Goal: Task Accomplishment & Management: Manage account settings

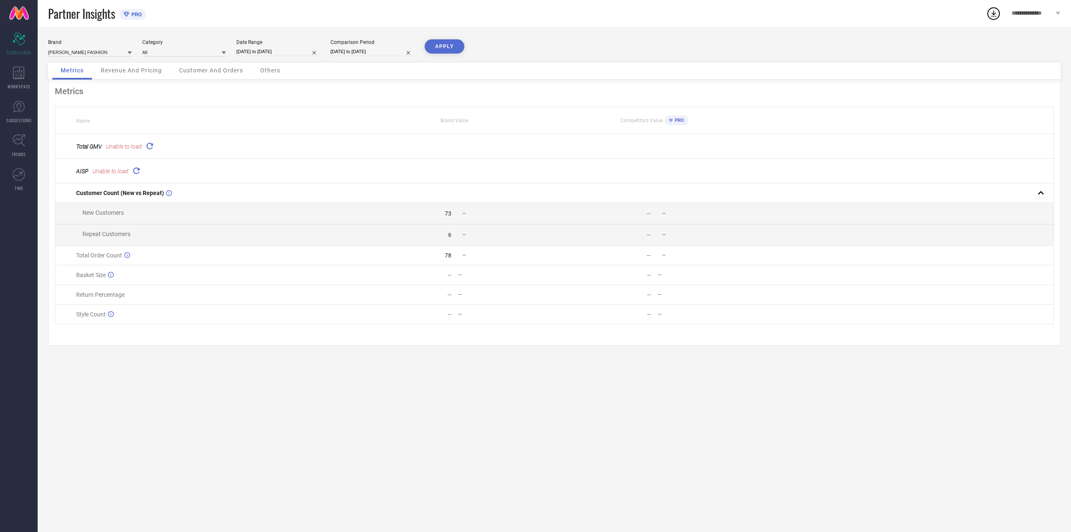
click at [136, 172] on icon at bounding box center [136, 171] width 10 height 10
click at [149, 143] on icon at bounding box center [150, 146] width 10 height 10
click at [164, 68] on div "Revenue And Pricing" at bounding box center [131, 71] width 78 height 17
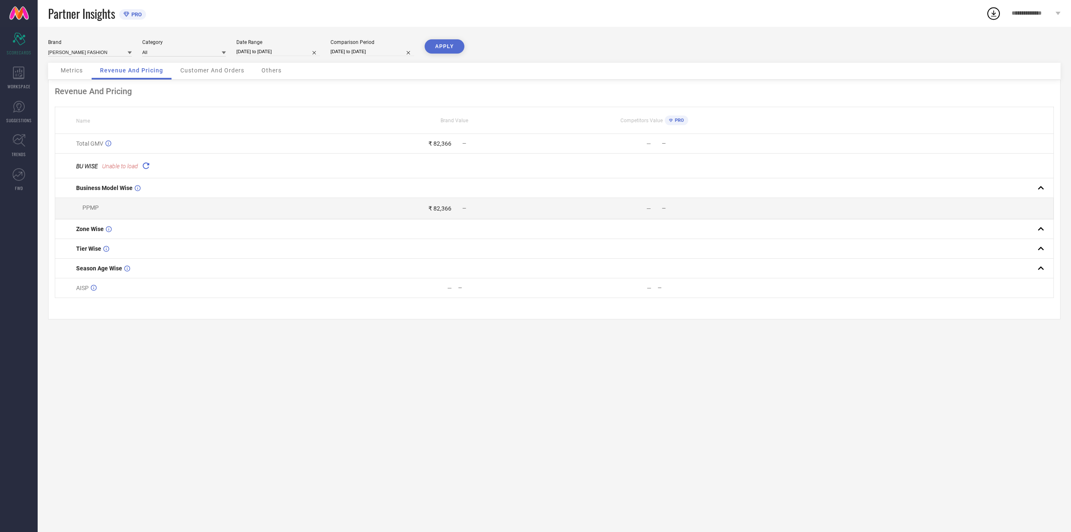
click at [146, 161] on icon at bounding box center [146, 166] width 12 height 12
click at [144, 174] on td "BU WISE Unable to load" at bounding box center [205, 166] width 300 height 25
click at [145, 172] on td "BU WISE Unable to load" at bounding box center [205, 166] width 300 height 25
click at [146, 166] on icon at bounding box center [146, 166] width 10 height 10
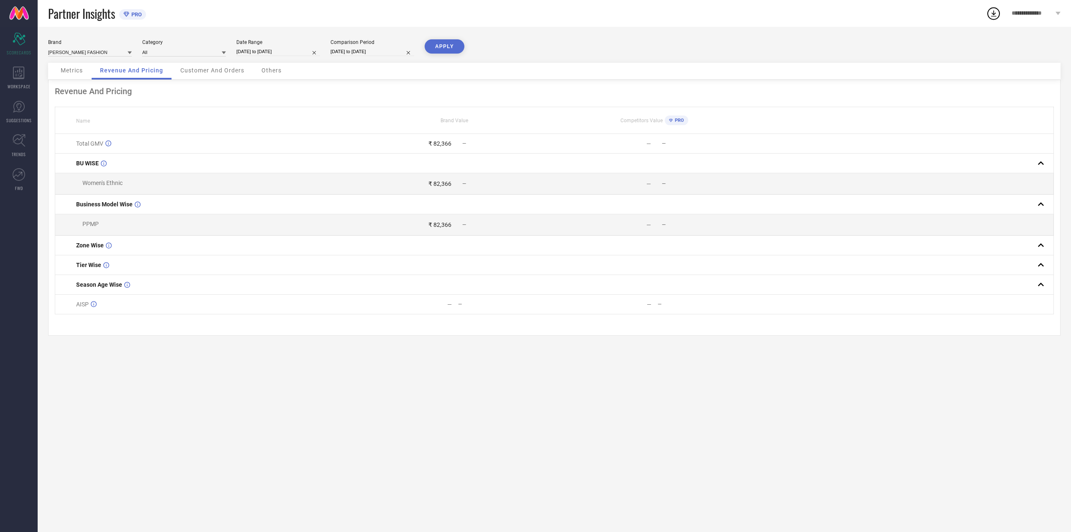
click at [216, 71] on span "Customer And Orders" at bounding box center [212, 70] width 64 height 7
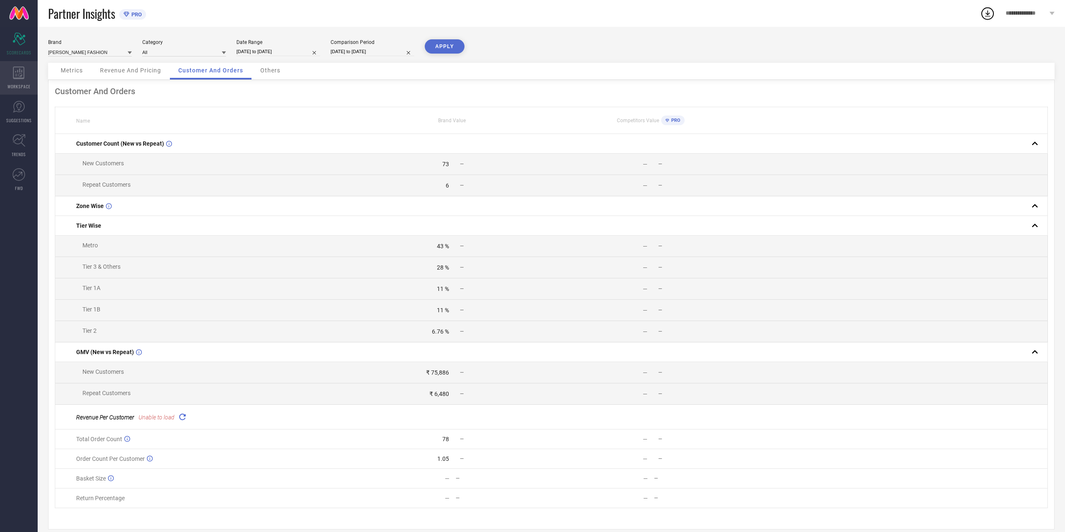
click at [3, 73] on div "WORKSPACE" at bounding box center [19, 77] width 38 height 33
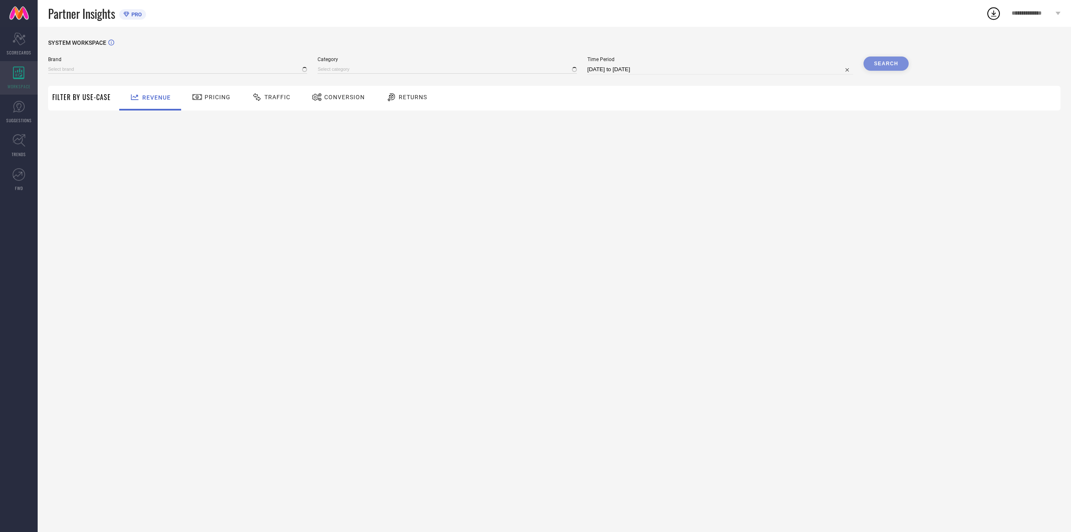
type input "ATHA FASHION"
type input "All"
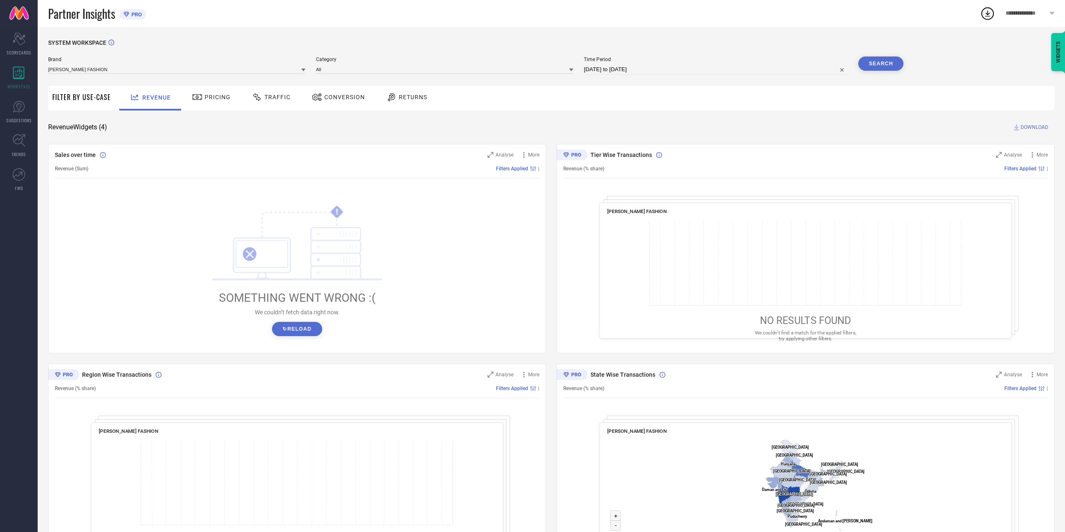
click at [315, 329] on button "↻ Reload" at bounding box center [297, 329] width 50 height 14
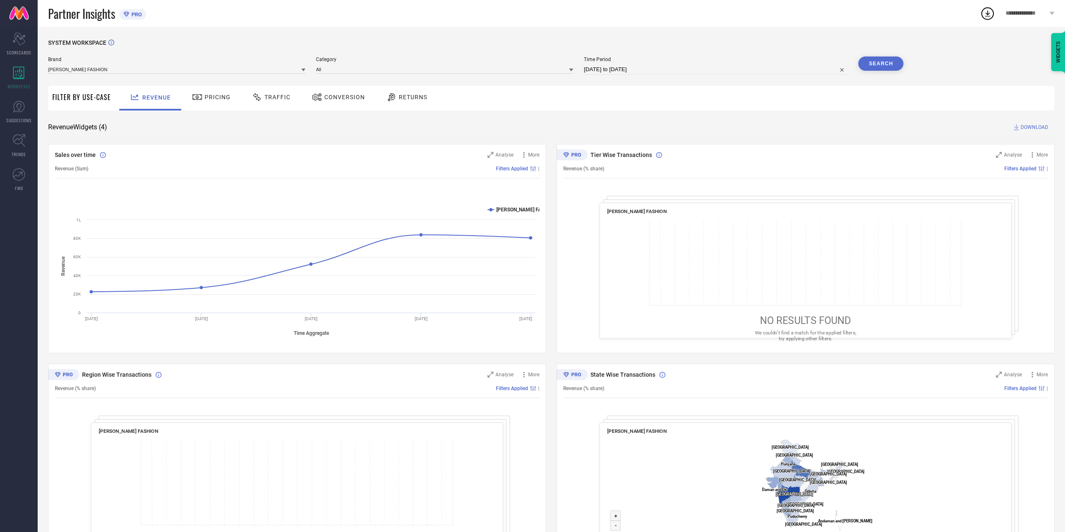
click at [814, 303] on icon at bounding box center [805, 263] width 313 height 85
click at [221, 91] on div "Pricing" at bounding box center [211, 97] width 43 height 14
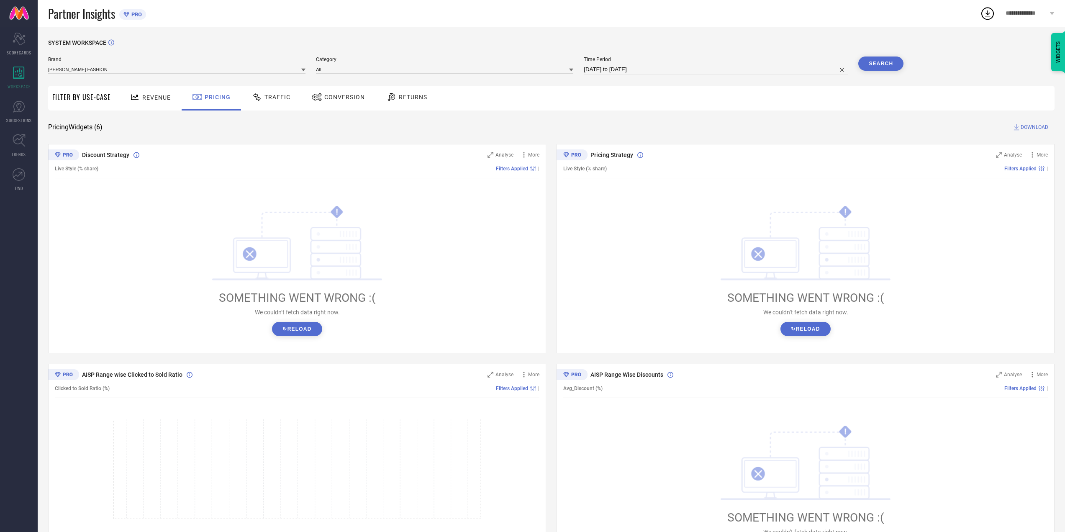
click at [259, 100] on icon at bounding box center [257, 97] width 10 height 10
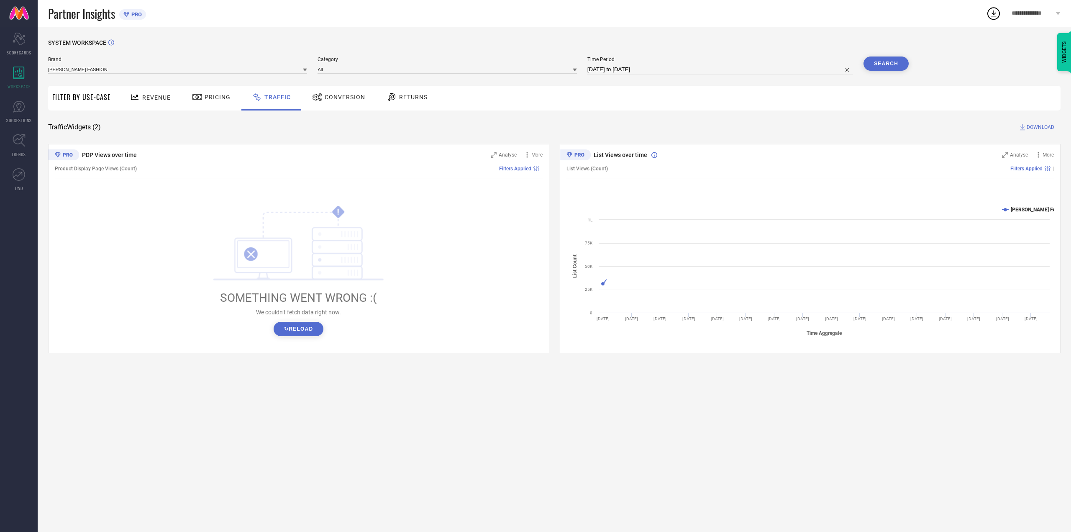
click at [234, 100] on div "Pricing" at bounding box center [211, 98] width 59 height 25
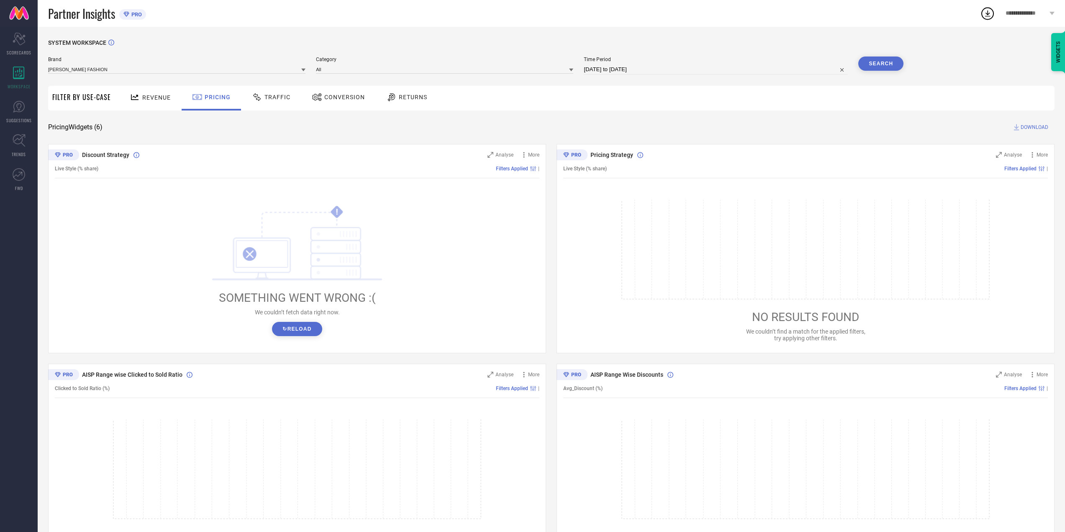
click at [284, 326] on button "↻ Reload" at bounding box center [297, 329] width 50 height 14
click at [300, 325] on button "↻ Reload" at bounding box center [297, 329] width 50 height 14
click at [270, 95] on span "Traffic" at bounding box center [277, 97] width 26 height 7
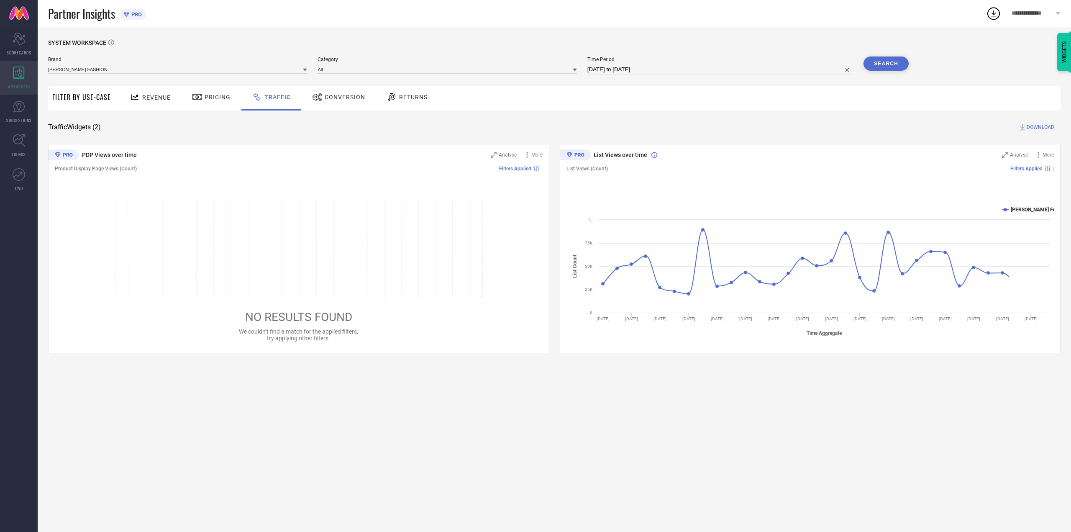
click at [0, 83] on div "WORKSPACE" at bounding box center [19, 77] width 38 height 33
click at [16, 107] on icon at bounding box center [19, 106] width 13 height 13
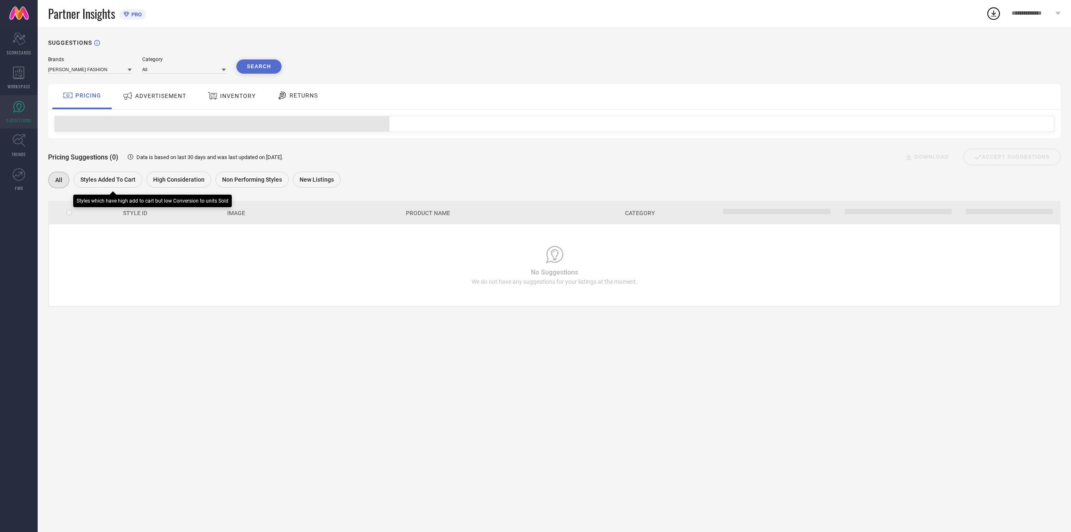
click at [102, 177] on span "Styles Added To Cart" at bounding box center [107, 179] width 55 height 7
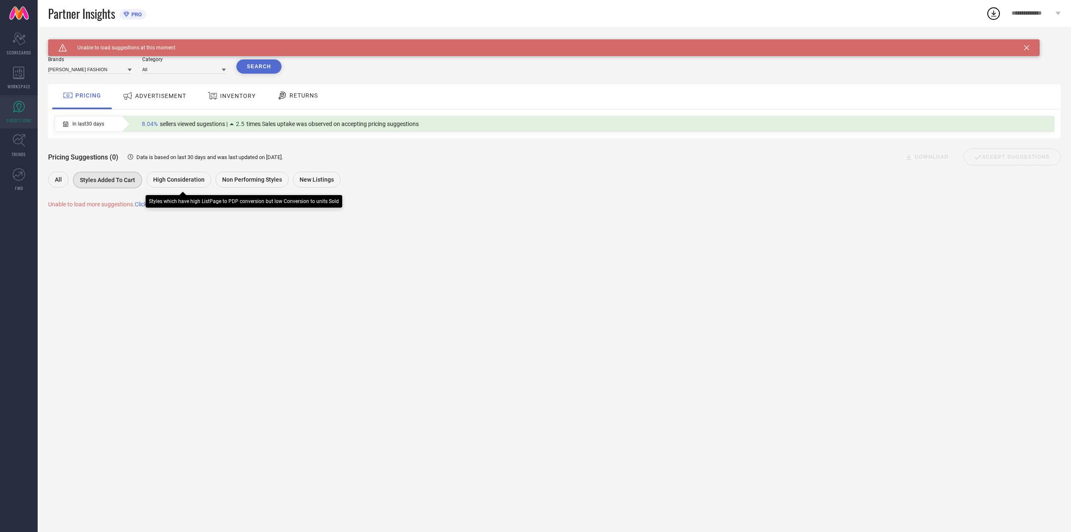
click at [174, 182] on span "High Consideration" at bounding box center [178, 179] width 51 height 7
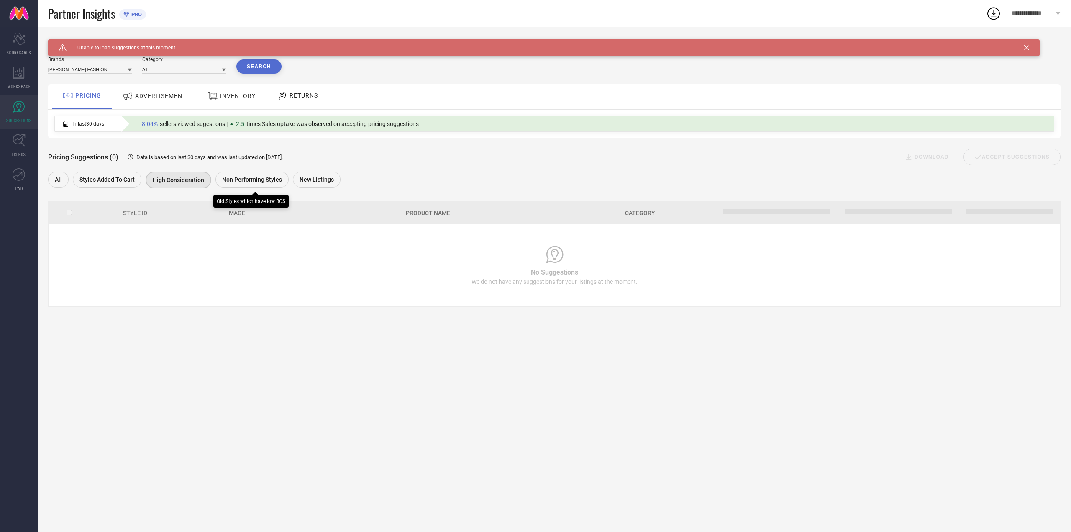
click at [251, 189] on div "Non Performing Styles" at bounding box center [253, 181] width 77 height 18
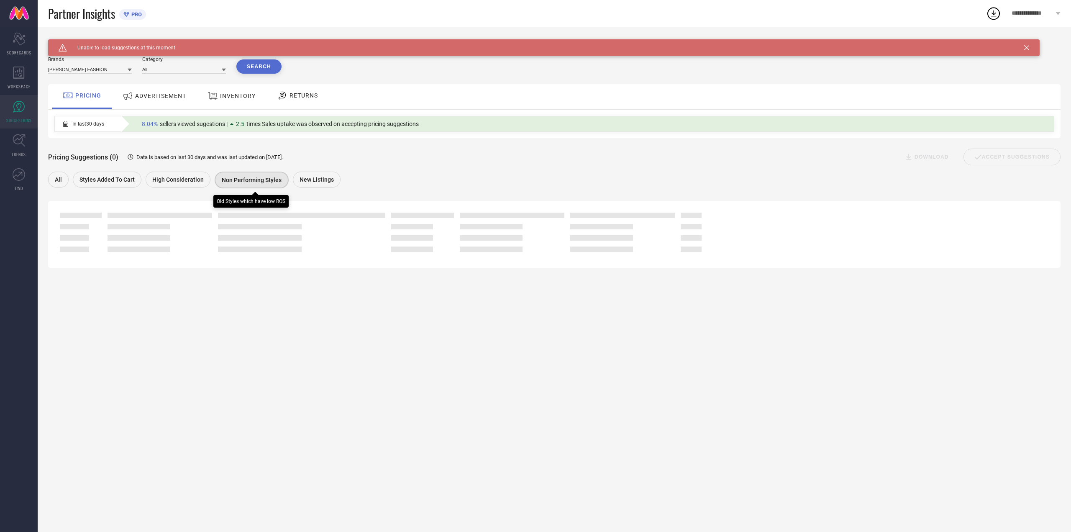
click at [256, 184] on div "Non Performing Styles" at bounding box center [252, 180] width 74 height 17
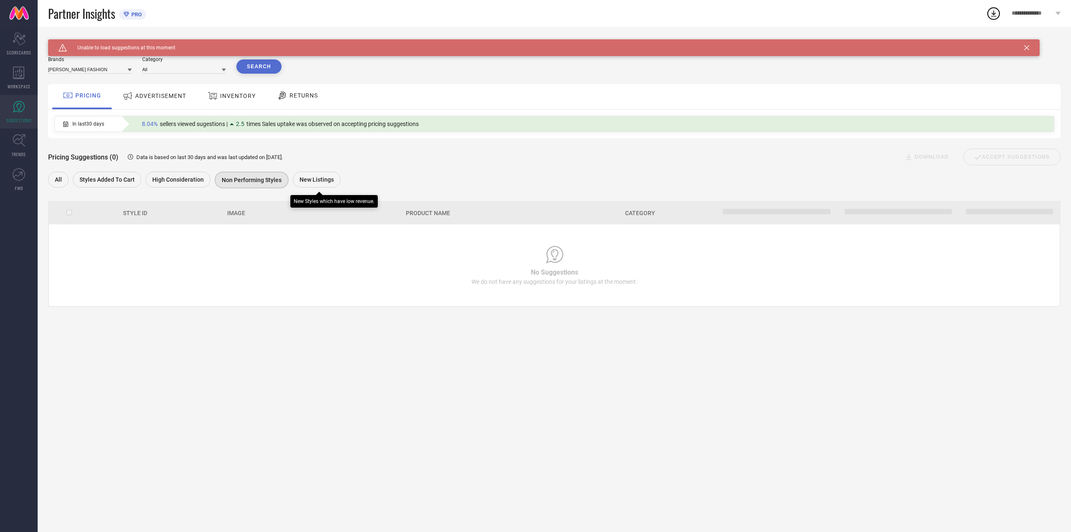
click at [309, 181] on span "New Listings" at bounding box center [317, 179] width 34 height 7
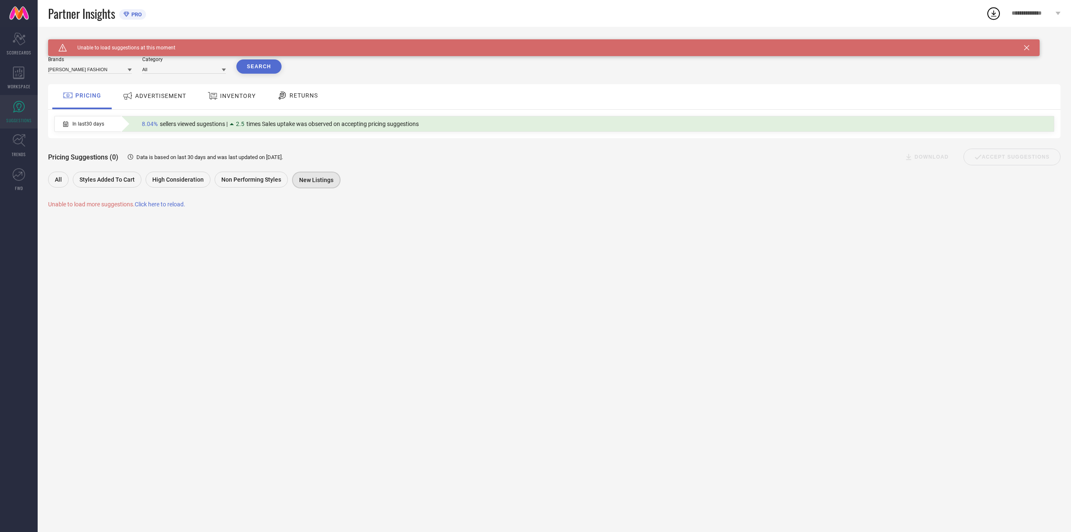
click at [135, 103] on div "ADVERTISEMENT" at bounding box center [154, 95] width 68 height 15
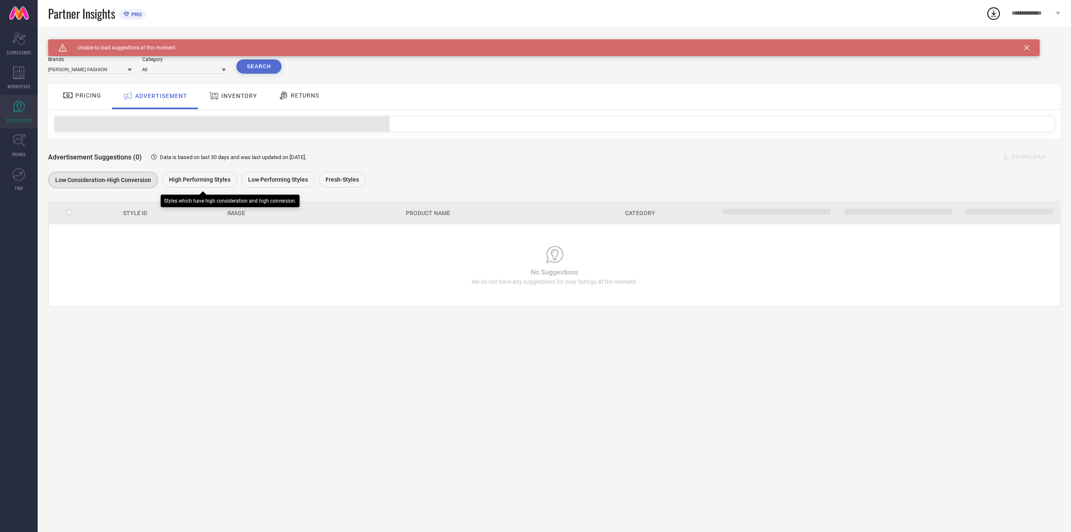
click at [196, 179] on span "High Performing Styles" at bounding box center [199, 179] width 61 height 7
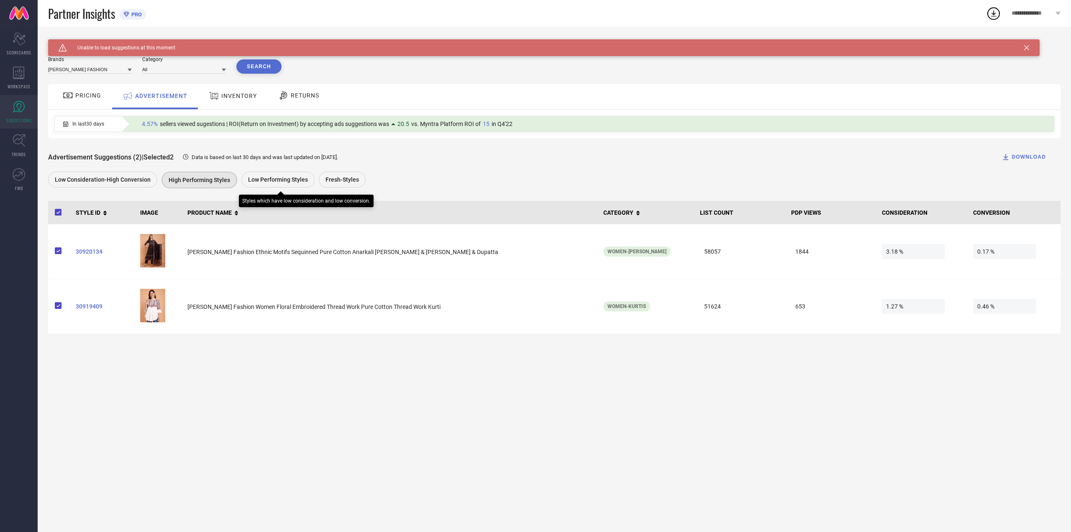
click at [248, 173] on div "Low Performing Styles" at bounding box center [277, 180] width 73 height 16
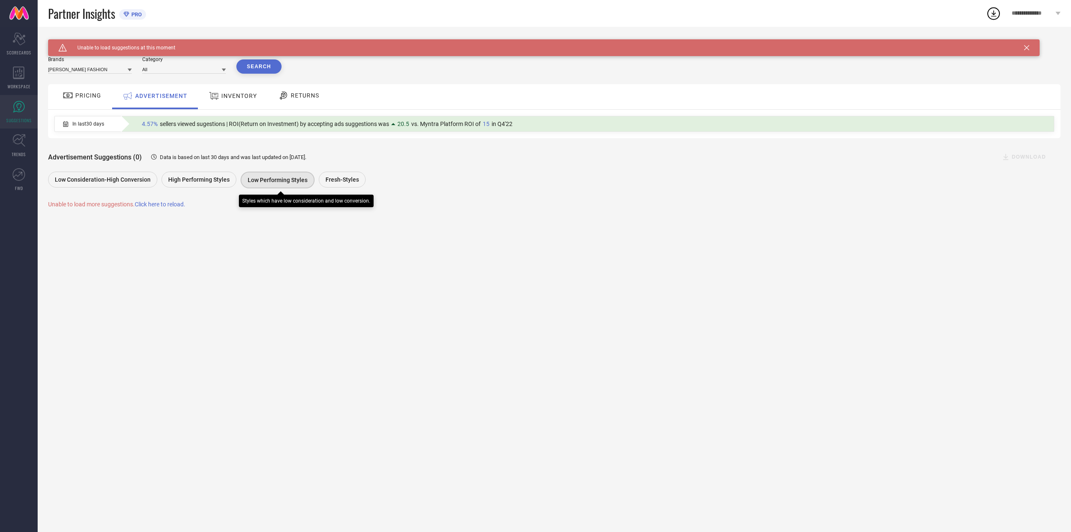
click at [339, 183] on span "Fresh-Styles" at bounding box center [341, 179] width 33 height 7
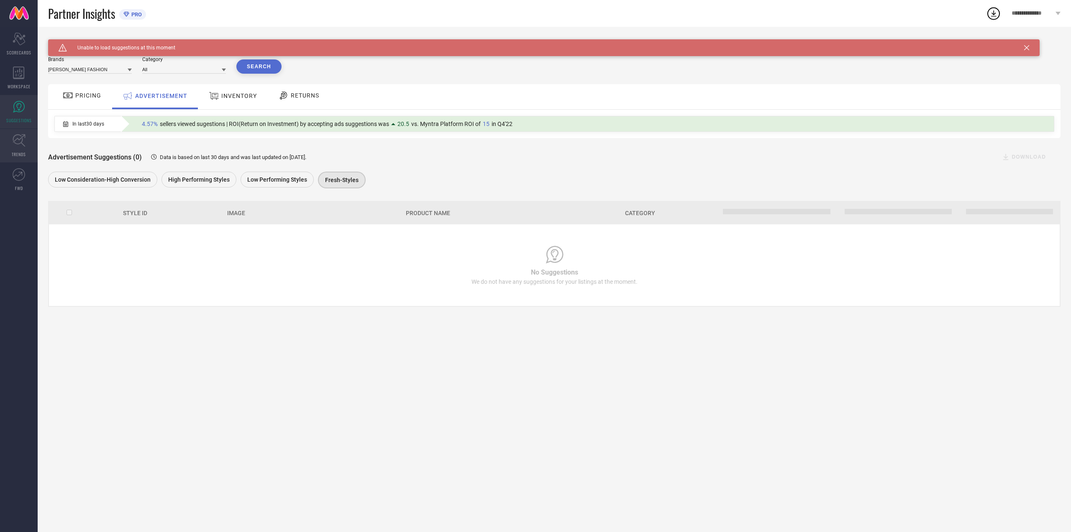
click at [18, 133] on link "TRENDS" at bounding box center [19, 145] width 38 height 33
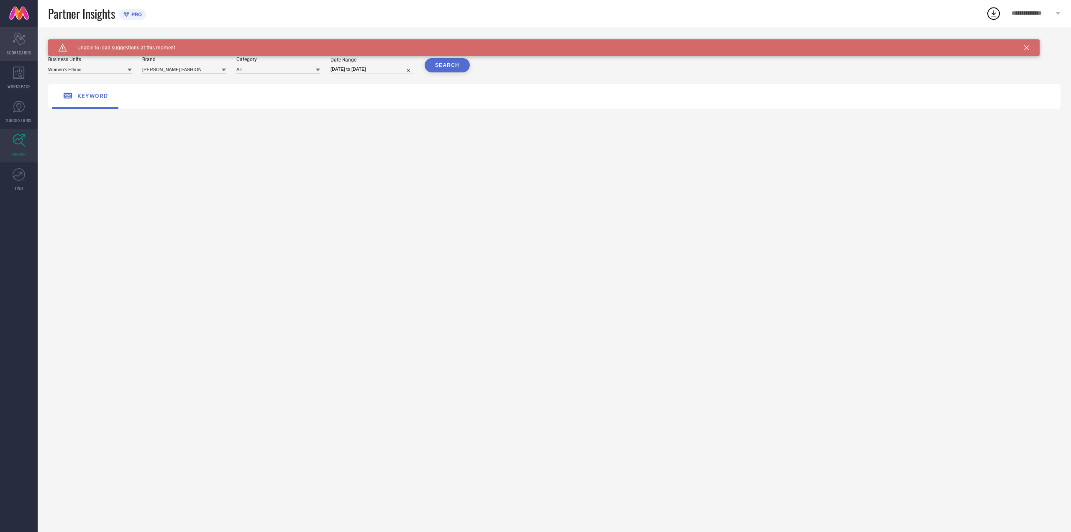
click at [20, 46] on div "Scorecard SCORECARDS" at bounding box center [19, 43] width 38 height 33
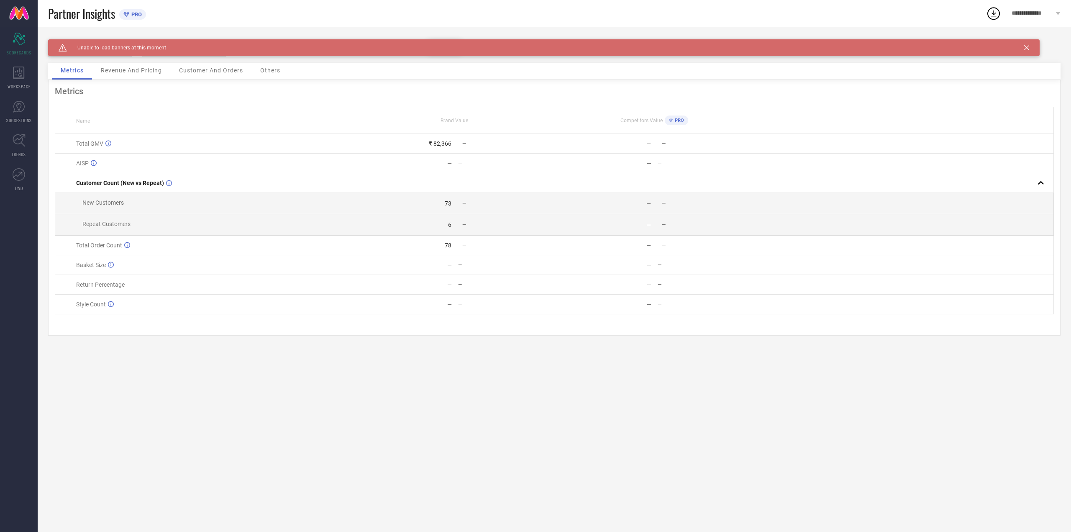
click at [1027, 18] on div "**********" at bounding box center [1036, 13] width 70 height 27
click at [998, 118] on link "Subscriptions Open Icon" at bounding box center [1003, 113] width 126 height 20
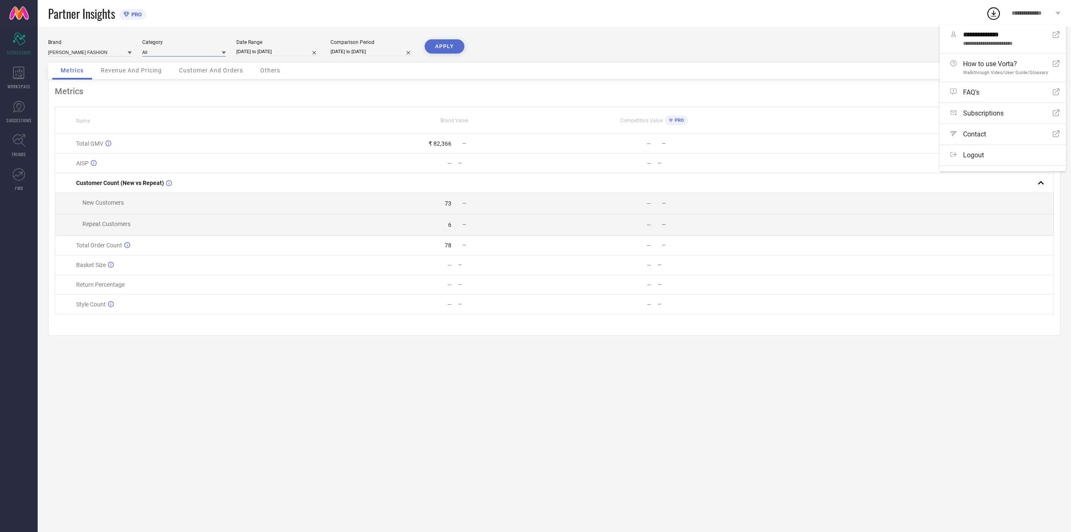
click at [167, 49] on input at bounding box center [184, 52] width 84 height 9
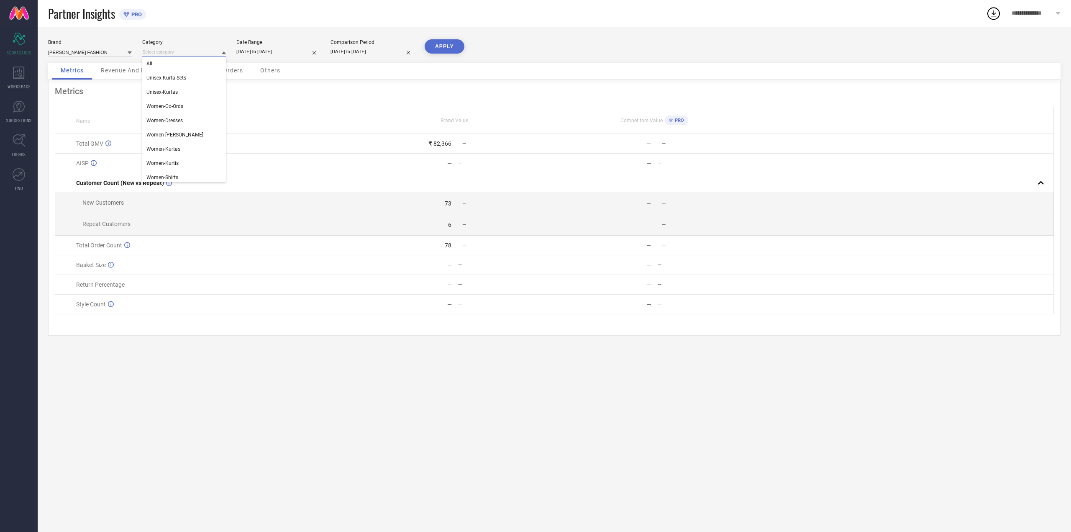
click at [294, 53] on input "01-09-2025 to 16-09-2025" at bounding box center [278, 51] width 84 height 9
select select "8"
select select "2025"
select select "9"
select select "2025"
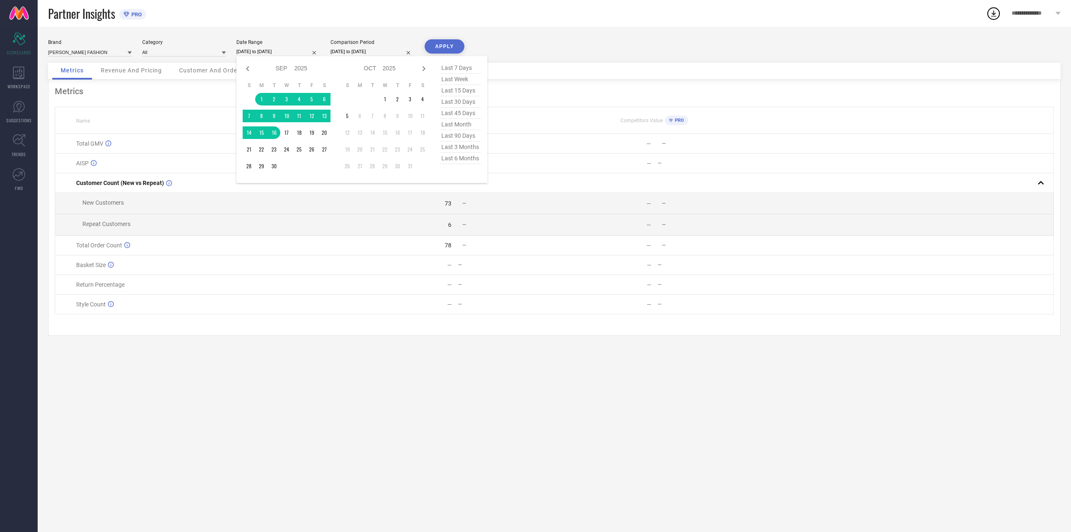
click at [379, 20] on div "Partner Insights PRO" at bounding box center [517, 13] width 938 height 27
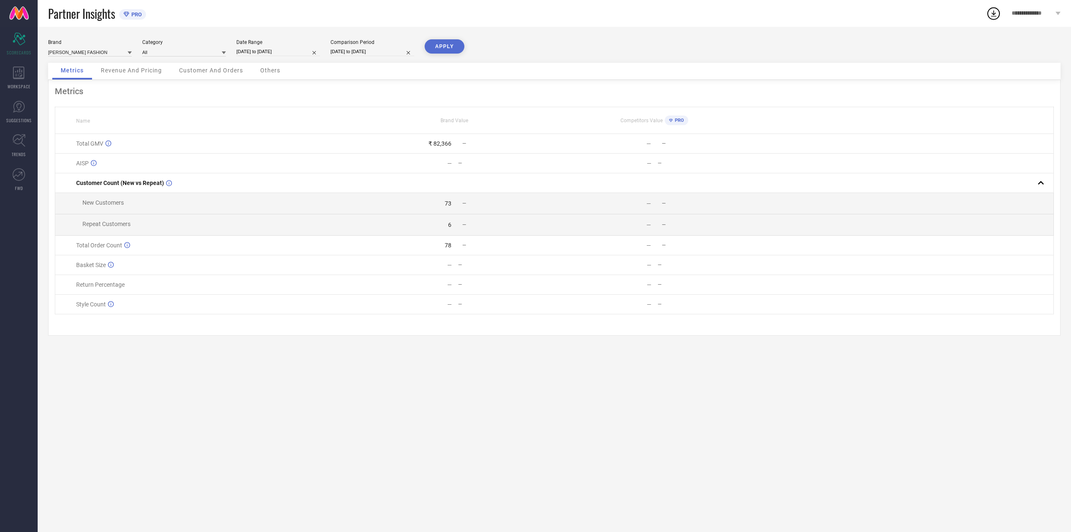
click at [452, 41] on button "APPLY" at bounding box center [445, 46] width 40 height 14
click at [129, 15] on icon at bounding box center [126, 14] width 6 height 5
click at [11, 84] on span "WORKSPACE" at bounding box center [19, 86] width 23 height 6
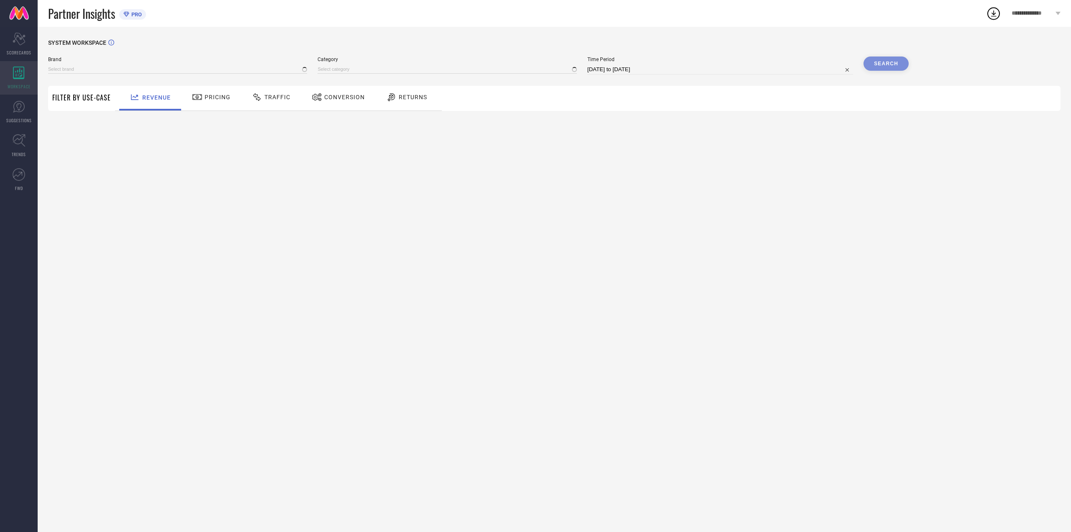
type input "ATHA FASHION"
type input "All"
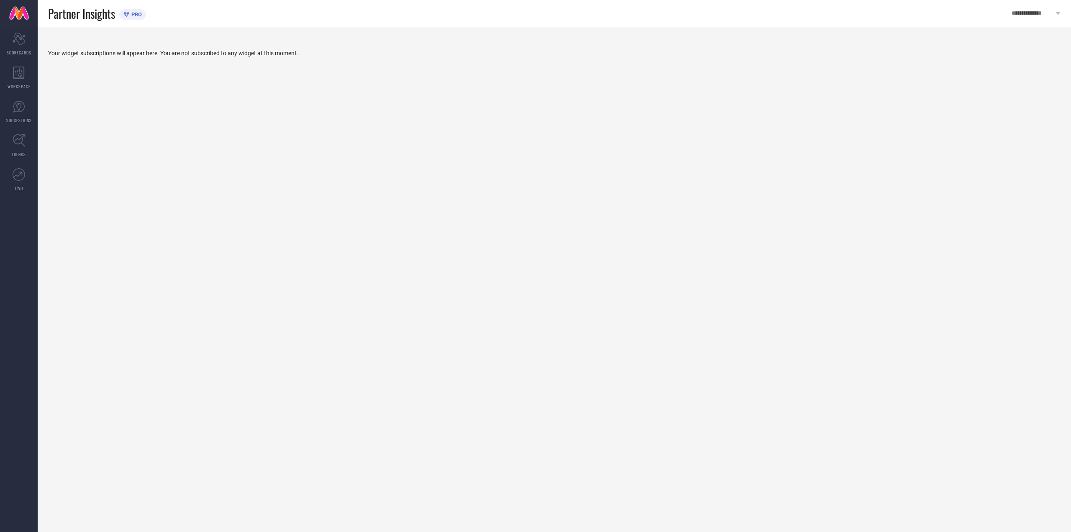
click at [1041, 4] on div "**********" at bounding box center [1036, 13] width 70 height 27
click at [1009, 46] on span "**********" at bounding box center [1004, 44] width 83 height 6
